Goal: Obtain resource: Obtain resource

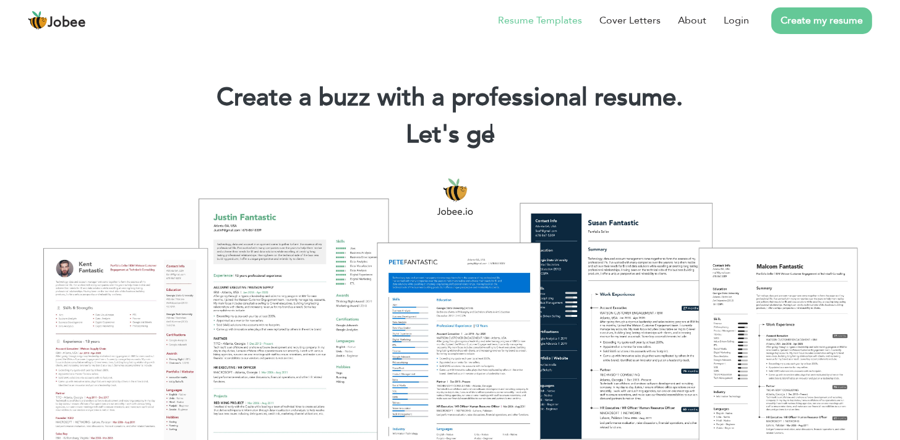
click at [543, 18] on link "Resume Templates" at bounding box center [540, 20] width 84 height 15
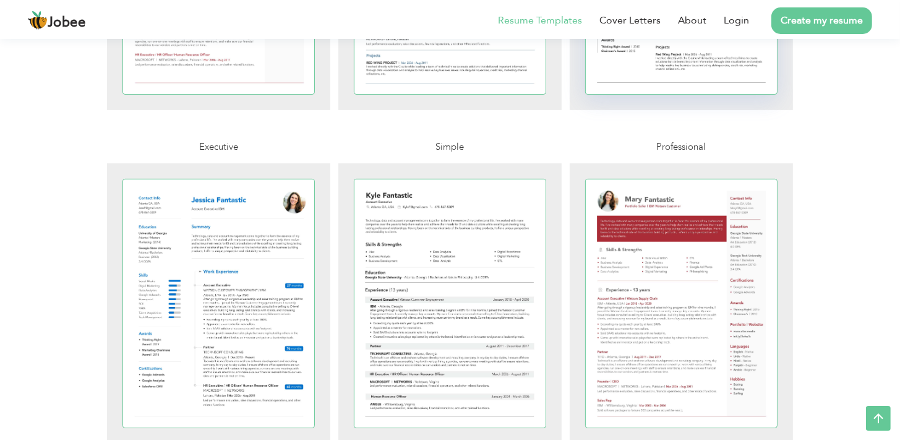
scroll to position [557, 0]
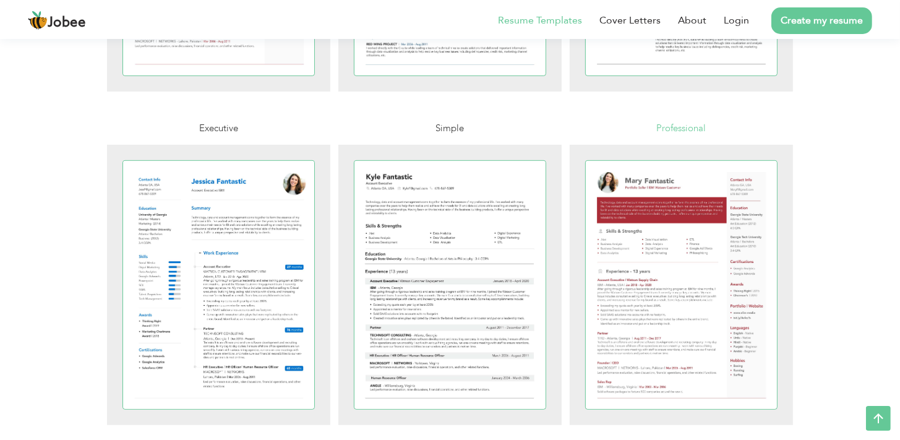
click at [696, 129] on span "Professional" at bounding box center [680, 128] width 49 height 12
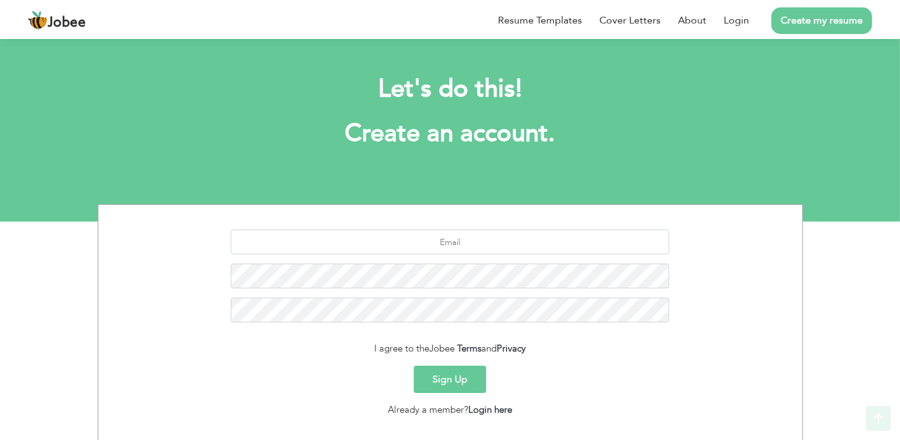
scroll to position [73, 0]
